Goal: Task Accomplishment & Management: Manage account settings

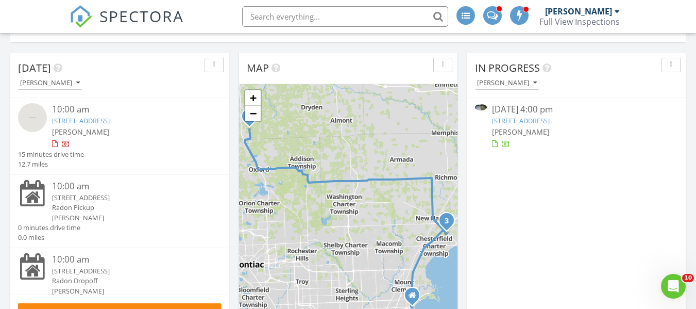
click at [108, 121] on link "54343 Heron Cir, New Baltimore, MI 48047" at bounding box center [81, 120] width 58 height 9
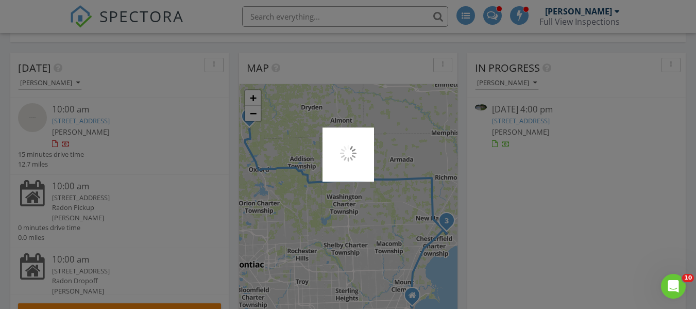
scroll to position [5, 5]
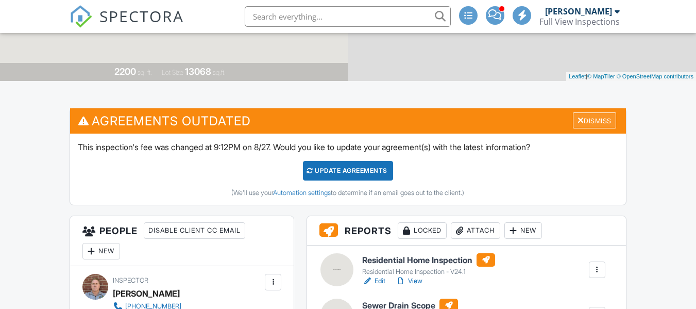
click at [601, 121] on div "Dismiss" at bounding box center [594, 120] width 43 height 16
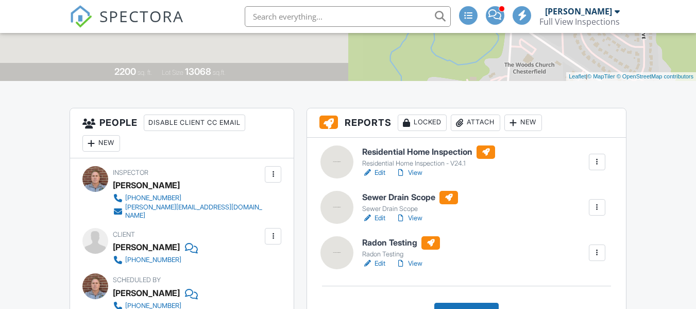
click at [103, 146] on div "New" at bounding box center [101, 143] width 38 height 16
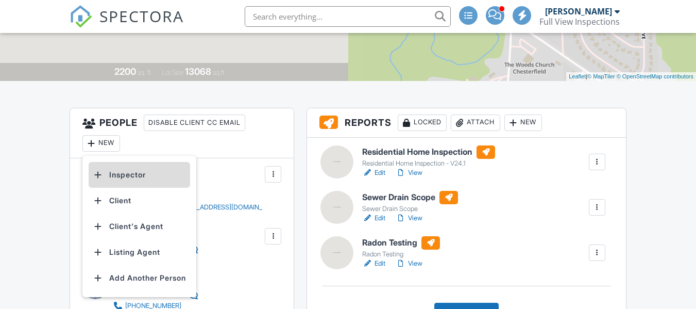
click at [136, 175] on li "Inspector" at bounding box center [140, 175] width 102 height 26
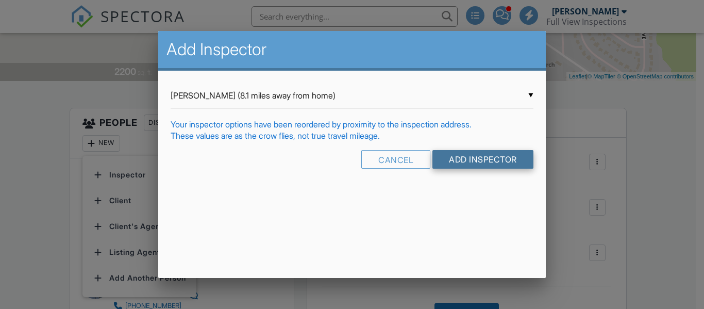
click at [478, 156] on input "Add Inspector" at bounding box center [482, 159] width 101 height 19
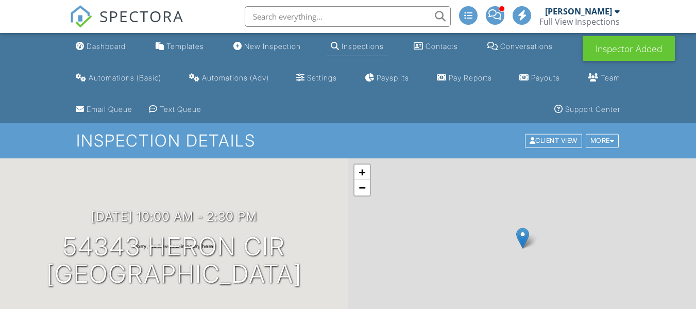
drag, startPoint x: 216, startPoint y: 121, endPoint x: 174, endPoint y: 123, distance: 42.3
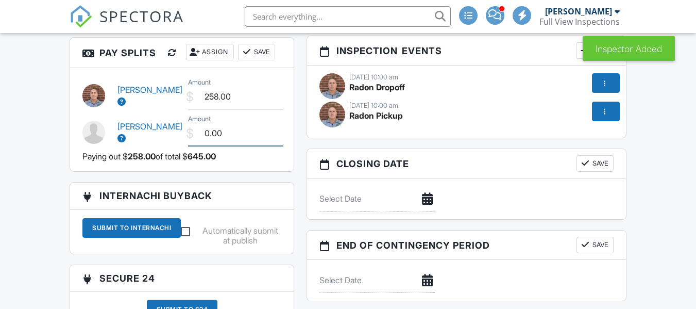
scroll to position [1134, 0]
drag, startPoint x: 229, startPoint y: 124, endPoint x: 198, endPoint y: 123, distance: 30.9
click at [198, 123] on input "0.00" at bounding box center [235, 133] width 95 height 25
click at [273, 68] on h3 "Pay Splits Assign Save" at bounding box center [182, 53] width 224 height 30
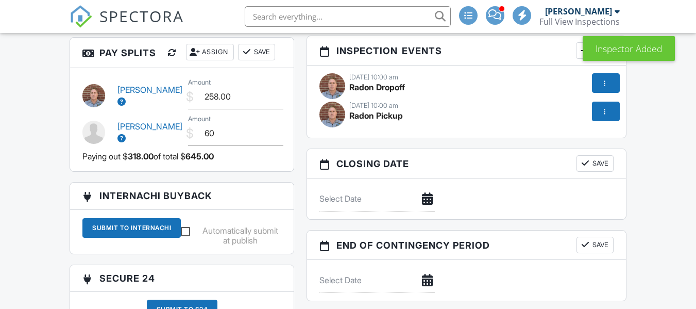
type input "60.00"
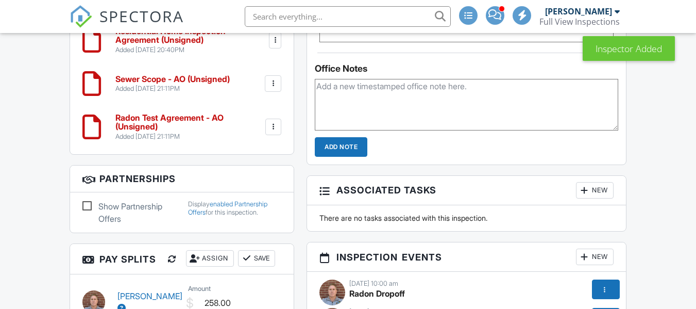
click at [270, 250] on button "Save" at bounding box center [256, 258] width 37 height 16
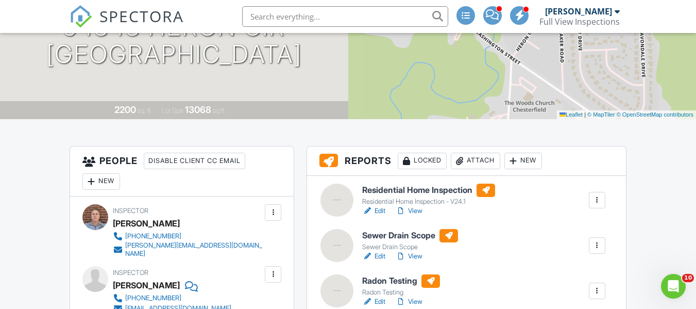
scroll to position [0, 0]
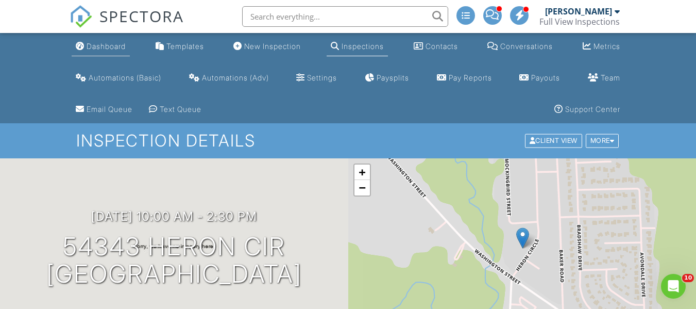
click at [107, 47] on div "Dashboard" at bounding box center [106, 46] width 39 height 9
